Goal: Information Seeking & Learning: Learn about a topic

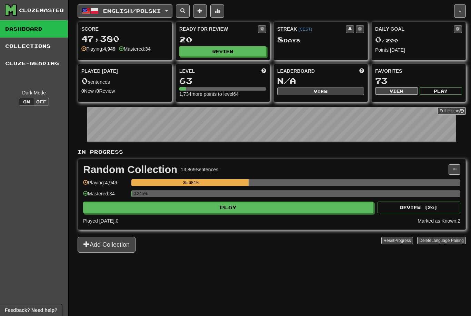
click at [217, 57] on button "Review" at bounding box center [222, 51] width 87 height 10
select select "********"
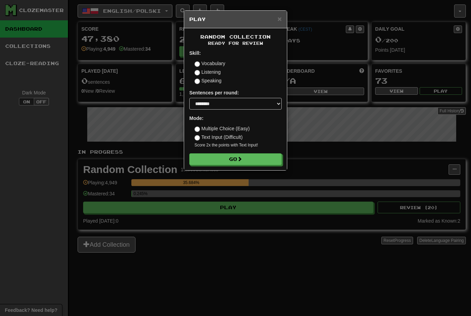
click at [267, 154] on button "Go" at bounding box center [235, 160] width 92 height 12
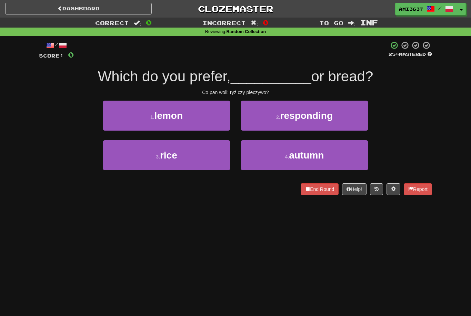
click at [199, 154] on button "3 . rice" at bounding box center [167, 155] width 128 height 30
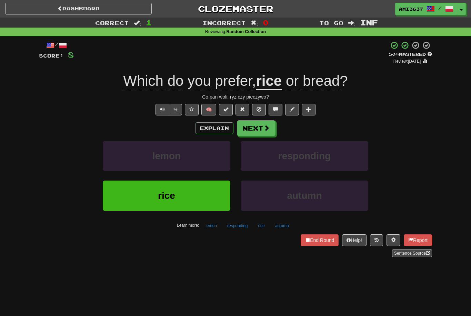
click at [183, 196] on button "rice" at bounding box center [167, 196] width 128 height 30
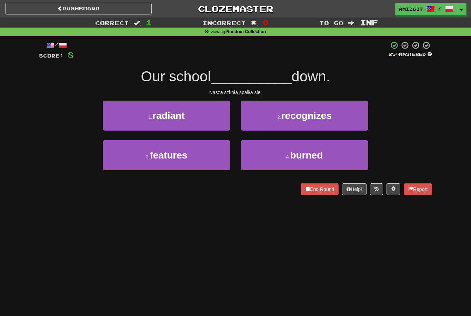
click at [327, 145] on button "4 . burned" at bounding box center [305, 155] width 128 height 30
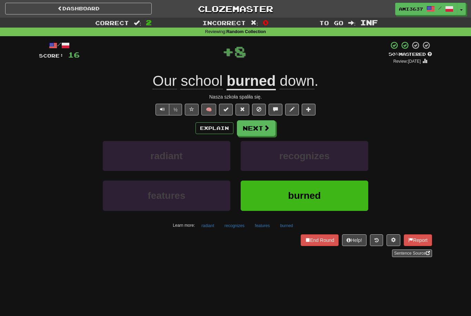
click at [305, 198] on span "burned" at bounding box center [305, 196] width 33 height 11
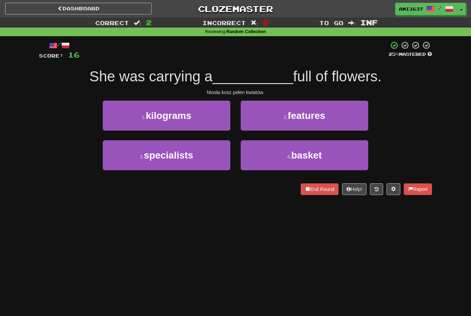
click at [342, 152] on button "4 . basket" at bounding box center [305, 155] width 128 height 30
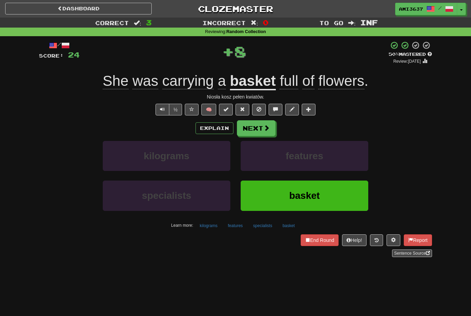
click at [345, 196] on button "basket" at bounding box center [305, 196] width 128 height 30
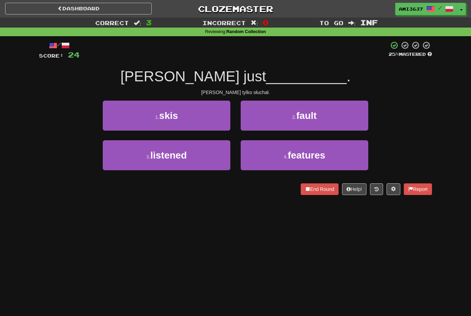
click at [215, 167] on button "3 . listened" at bounding box center [167, 155] width 128 height 30
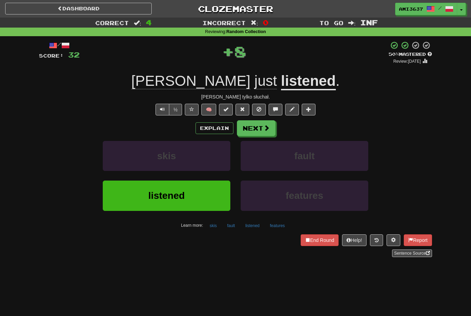
click at [193, 199] on button "listened" at bounding box center [167, 196] width 128 height 30
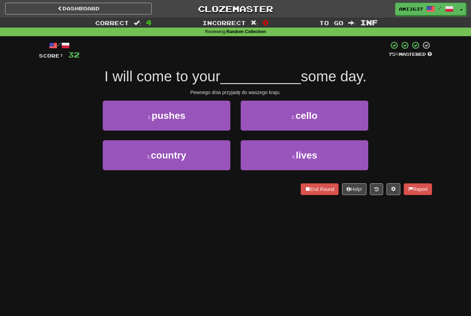
click at [121, 150] on button "3 . country" at bounding box center [167, 155] width 128 height 30
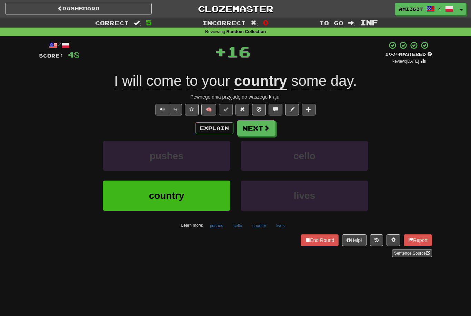
click at [116, 196] on button "country" at bounding box center [167, 196] width 128 height 30
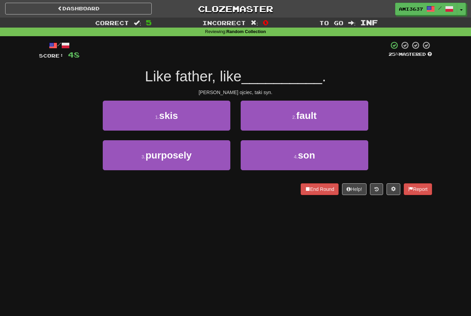
click at [301, 150] on span "son" at bounding box center [306, 155] width 17 height 11
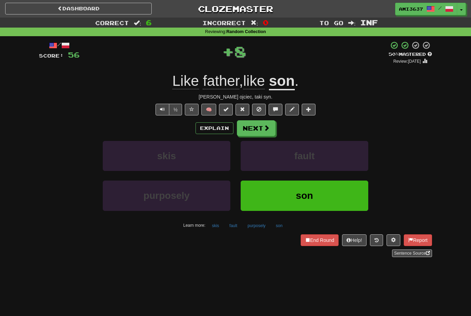
click at [360, 196] on button "son" at bounding box center [305, 196] width 128 height 30
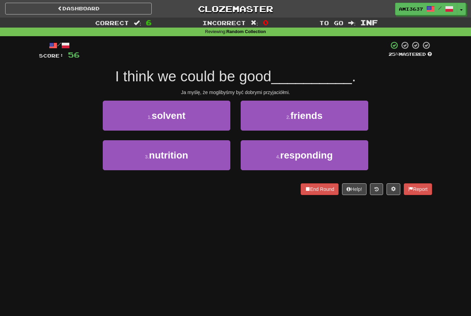
click at [338, 121] on button "2 . friends" at bounding box center [305, 116] width 128 height 30
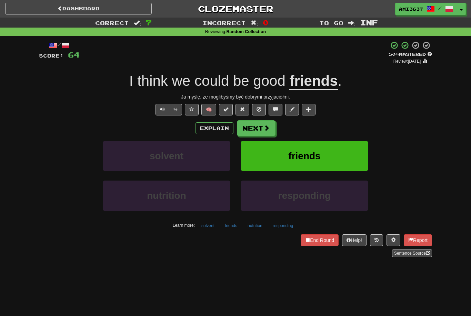
click at [353, 152] on button "friends" at bounding box center [305, 156] width 128 height 30
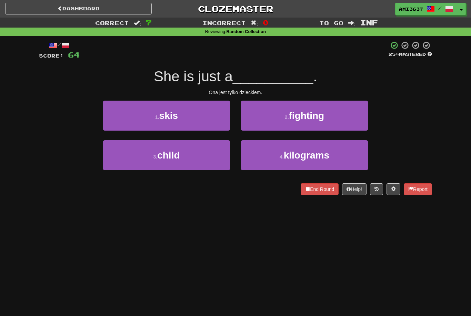
click at [213, 162] on button "3 . child" at bounding box center [167, 155] width 128 height 30
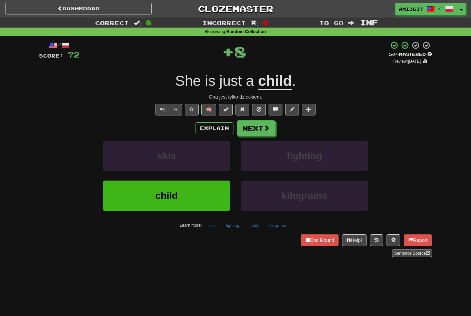
click at [210, 197] on button "child" at bounding box center [167, 196] width 128 height 30
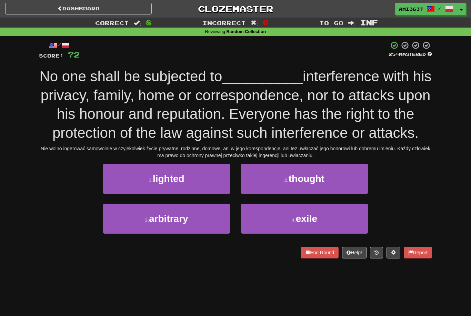
click at [344, 194] on button "2 . thought" at bounding box center [305, 179] width 128 height 30
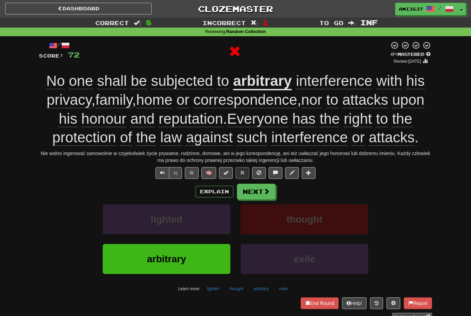
click at [269, 195] on span at bounding box center [267, 191] width 6 height 6
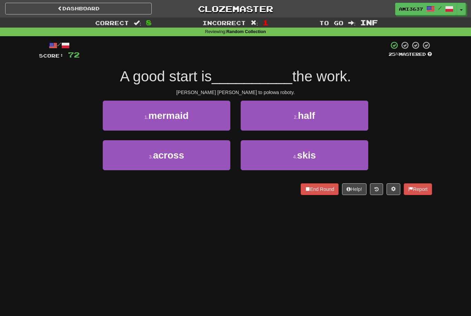
click at [348, 117] on button "2 . half" at bounding box center [305, 116] width 128 height 30
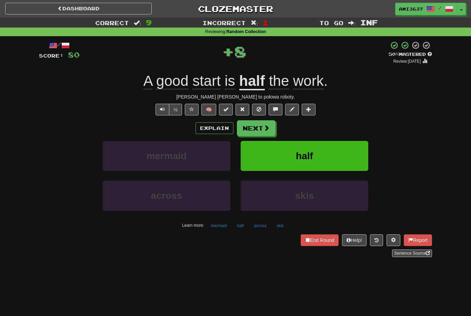
click at [343, 159] on button "half" at bounding box center [305, 156] width 128 height 30
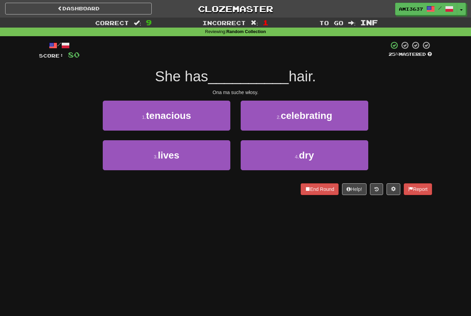
click at [341, 157] on button "4 . dry" at bounding box center [305, 155] width 128 height 30
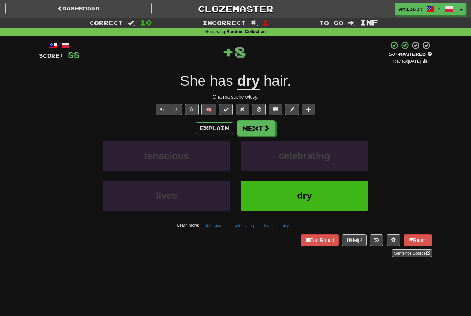
click at [320, 198] on button "dry" at bounding box center [305, 196] width 128 height 30
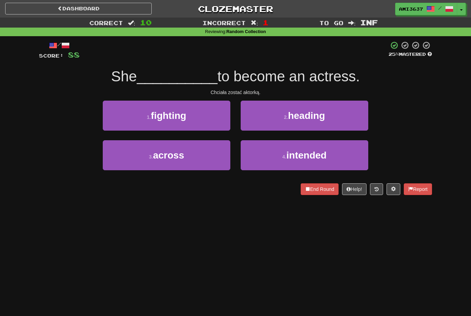
click at [123, 155] on button "3 . across" at bounding box center [167, 155] width 128 height 30
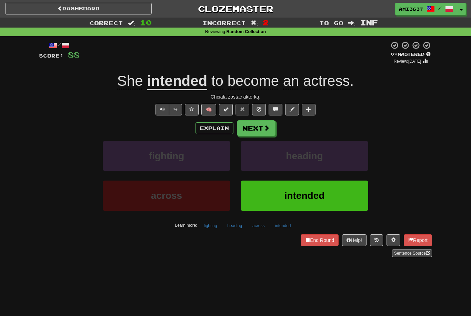
click at [335, 194] on button "intended" at bounding box center [305, 196] width 128 height 30
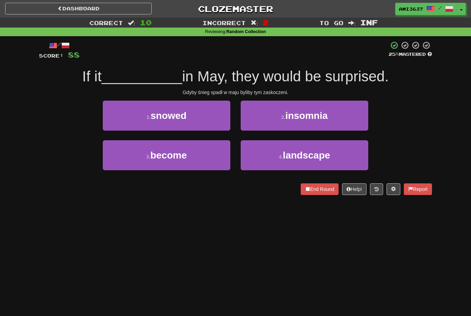
click at [122, 122] on button "1 . snowed" at bounding box center [167, 116] width 128 height 30
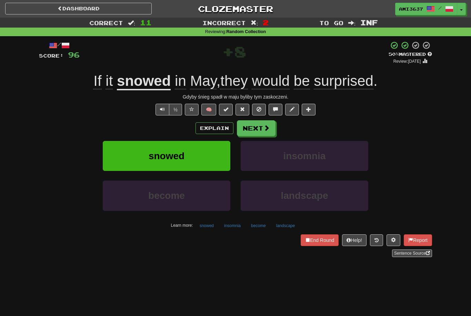
click at [117, 155] on button "snowed" at bounding box center [167, 156] width 128 height 30
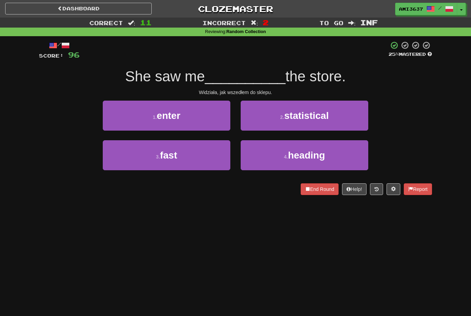
click at [109, 121] on button "1 . enter" at bounding box center [167, 116] width 128 height 30
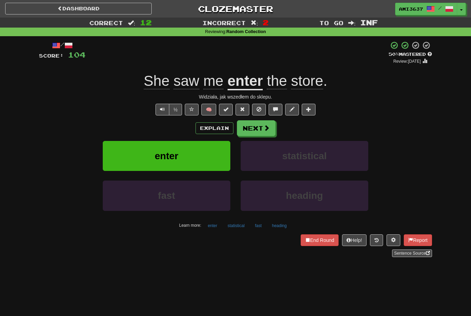
click at [111, 145] on button "enter" at bounding box center [167, 156] width 128 height 30
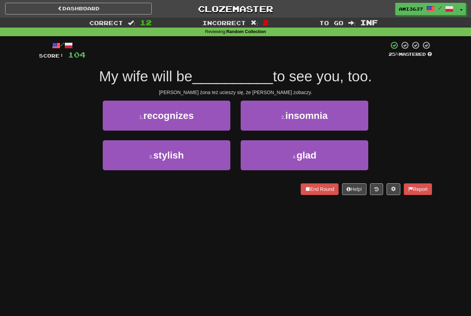
click at [58, 107] on div "1 . recognizes 2 . insomnia" at bounding box center [236, 121] width 414 height 40
click at [338, 159] on button "4 . glad" at bounding box center [305, 155] width 128 height 30
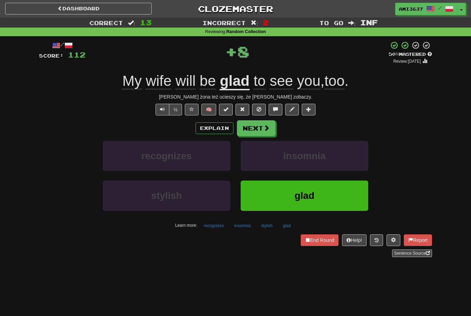
click at [360, 197] on button "glad" at bounding box center [305, 196] width 128 height 30
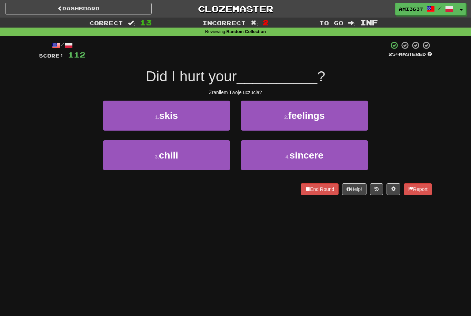
click at [358, 113] on button "2 . feelings" at bounding box center [305, 116] width 128 height 30
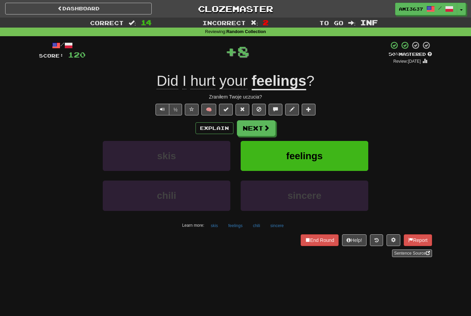
click at [350, 153] on button "feelings" at bounding box center [305, 156] width 128 height 30
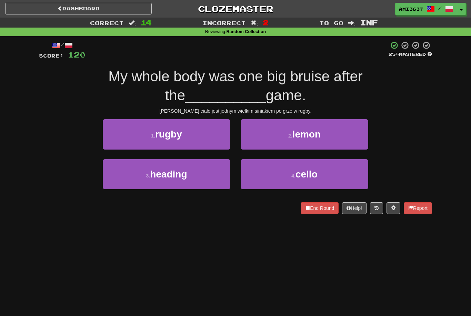
click at [106, 139] on button "1 . rugby" at bounding box center [167, 134] width 128 height 30
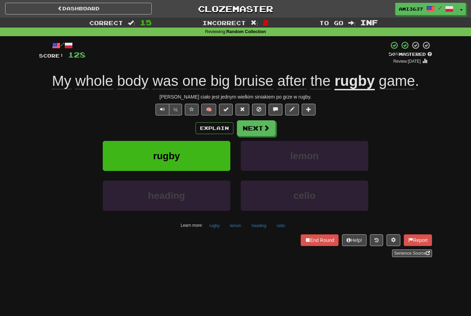
click at [111, 153] on button "rugby" at bounding box center [167, 156] width 128 height 30
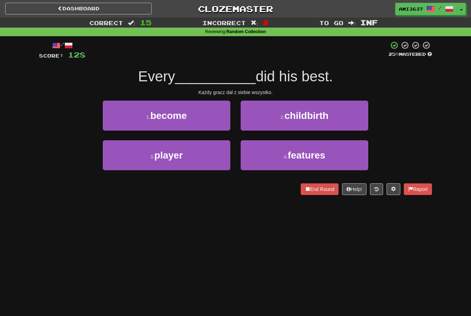
click at [114, 156] on button "3 . player" at bounding box center [167, 155] width 128 height 30
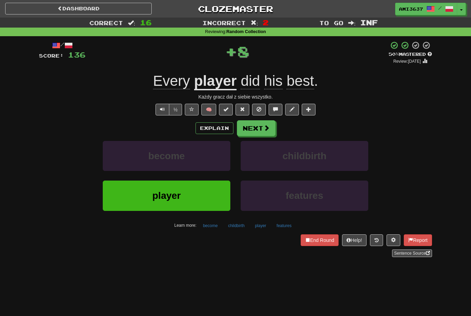
click at [119, 197] on button "player" at bounding box center [167, 196] width 128 height 30
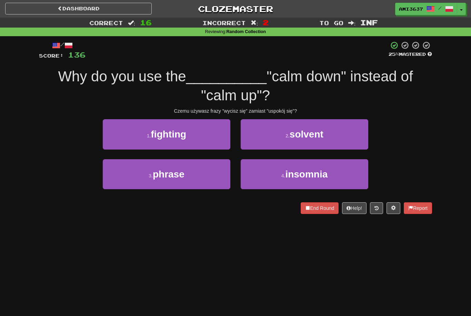
click at [198, 170] on button "3 . phrase" at bounding box center [167, 174] width 128 height 30
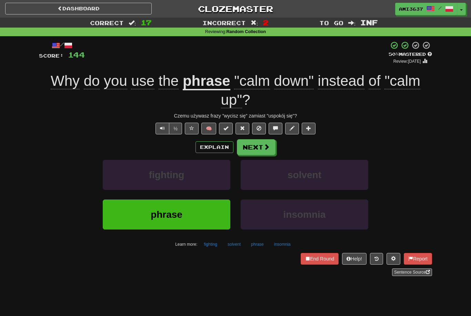
click at [205, 218] on button "phrase" at bounding box center [167, 215] width 128 height 30
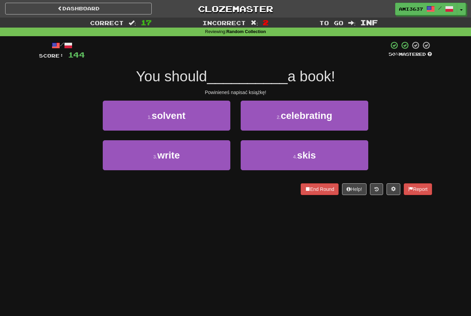
click at [214, 165] on button "3 . write" at bounding box center [167, 155] width 128 height 30
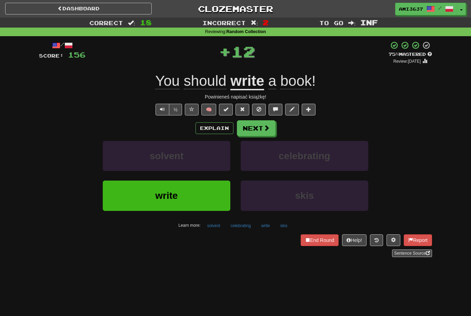
click at [198, 198] on button "write" at bounding box center [167, 196] width 128 height 30
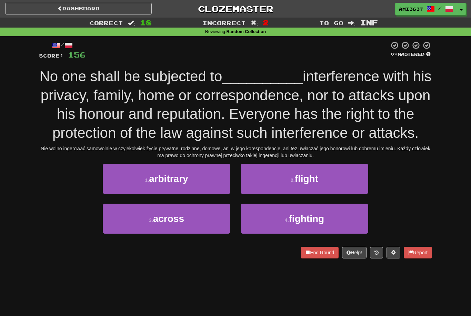
click at [194, 194] on button "1 . arbitrary" at bounding box center [167, 179] width 128 height 30
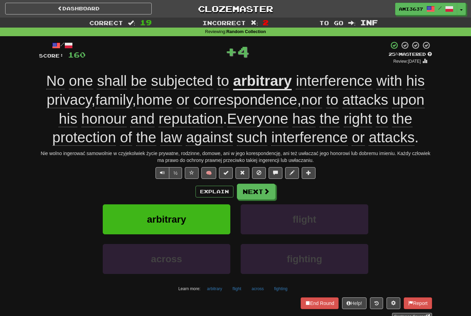
click at [176, 225] on span "arbitrary" at bounding box center [166, 219] width 39 height 11
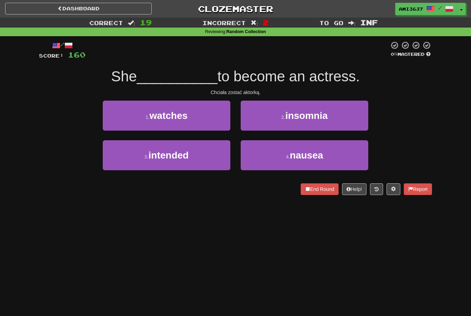
click at [200, 158] on button "3 . intended" at bounding box center [167, 155] width 128 height 30
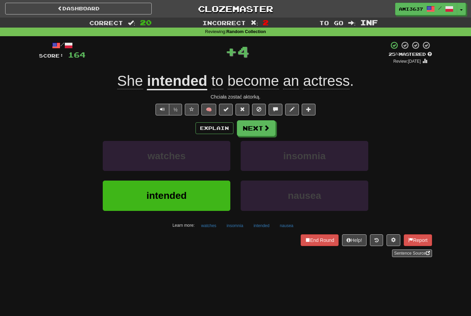
click at [196, 195] on button "intended" at bounding box center [167, 196] width 128 height 30
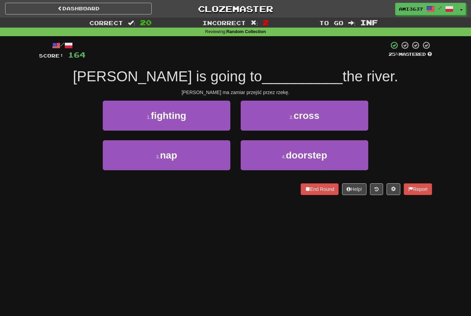
click at [290, 117] on small "2 ." at bounding box center [292, 118] width 4 height 6
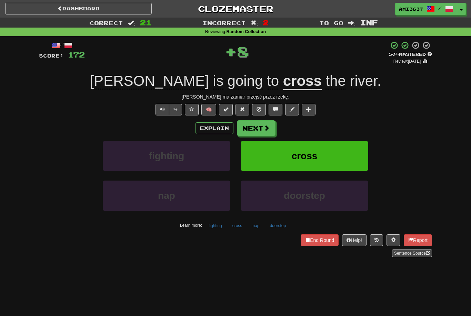
click at [263, 157] on button "cross" at bounding box center [305, 156] width 128 height 30
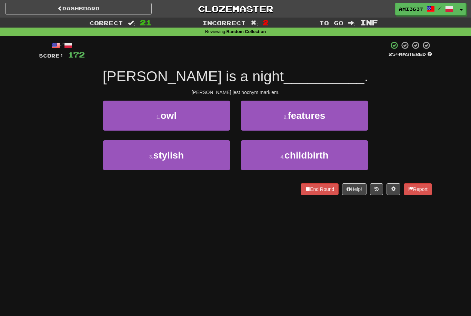
click at [217, 119] on button "1 . owl" at bounding box center [167, 116] width 128 height 30
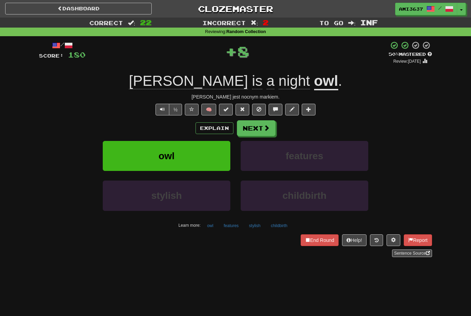
click at [219, 158] on button "owl" at bounding box center [167, 156] width 128 height 30
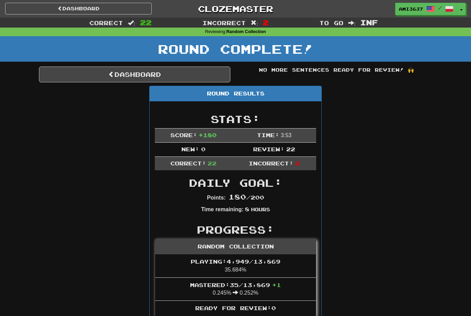
click at [204, 76] on link "Dashboard" at bounding box center [135, 75] width 192 height 16
